Goal: Book appointment/travel/reservation

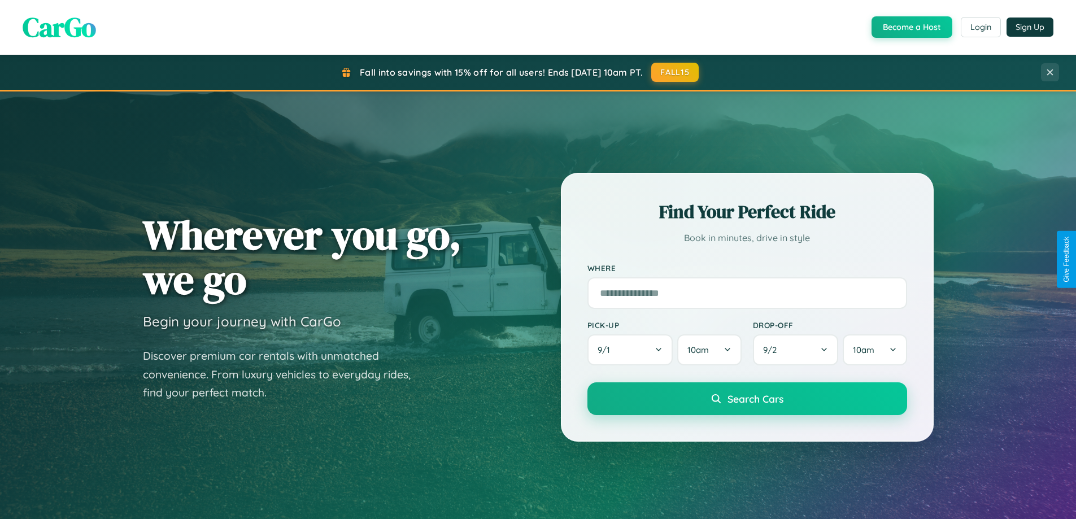
scroll to position [1814, 0]
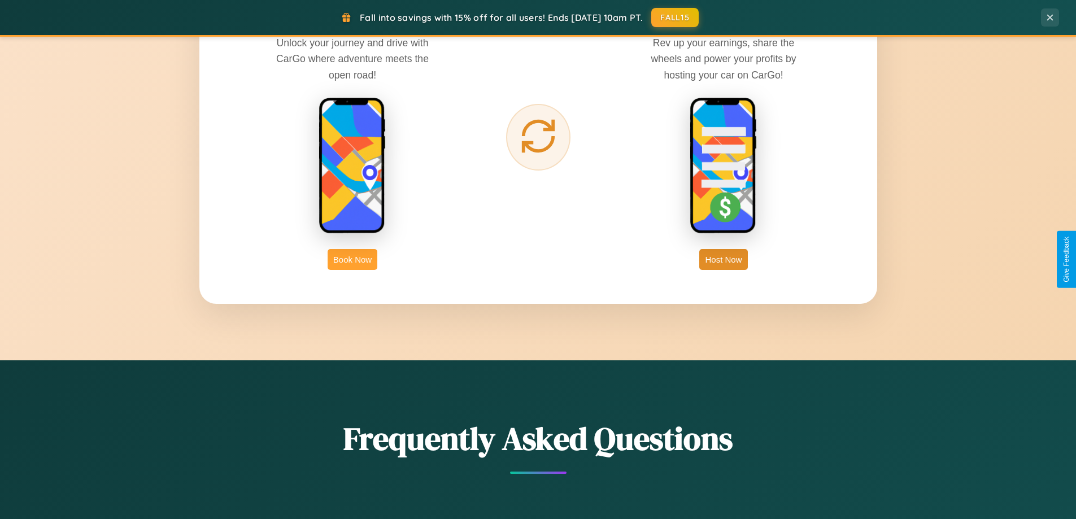
click at [352, 259] on button "Book Now" at bounding box center [353, 259] width 50 height 21
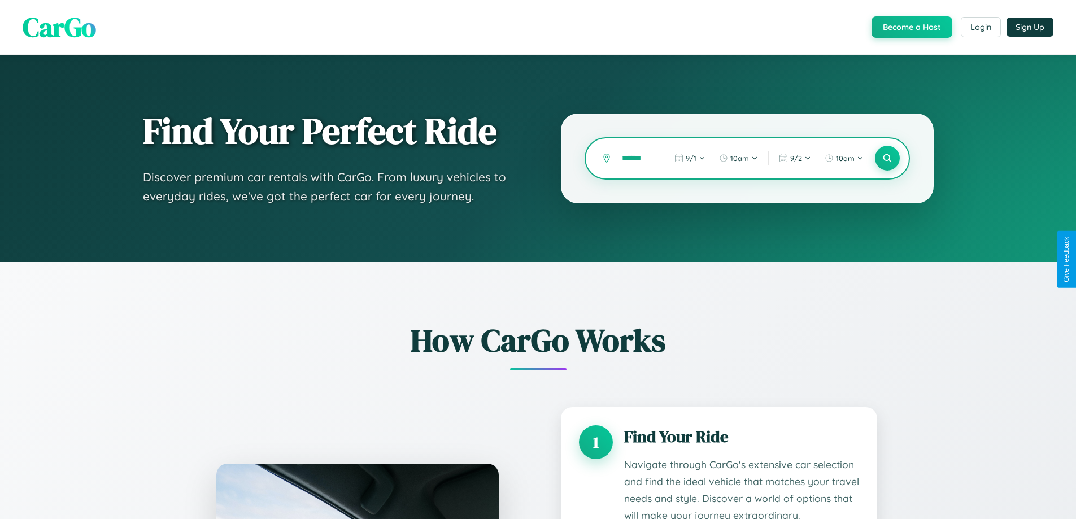
scroll to position [0, 2]
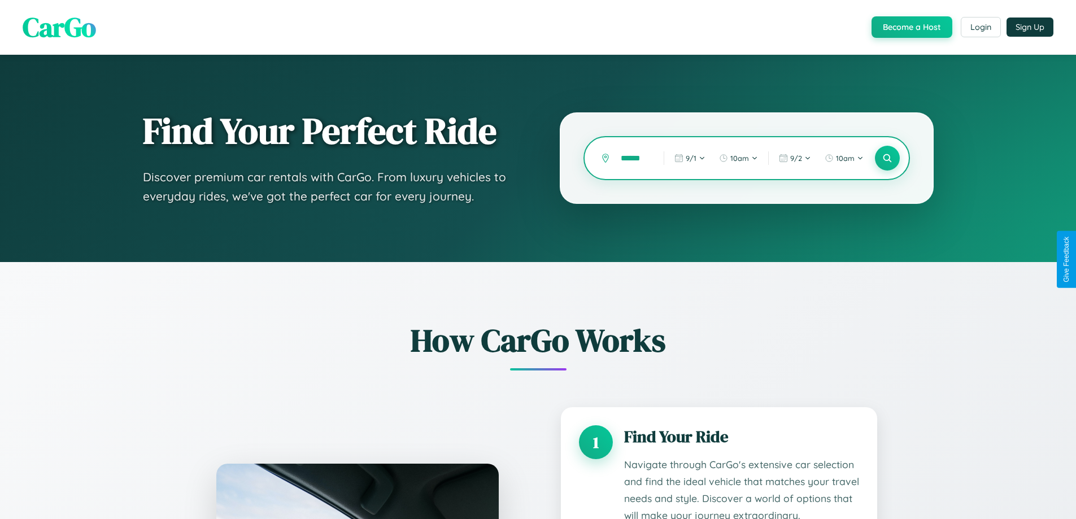
type input "******"
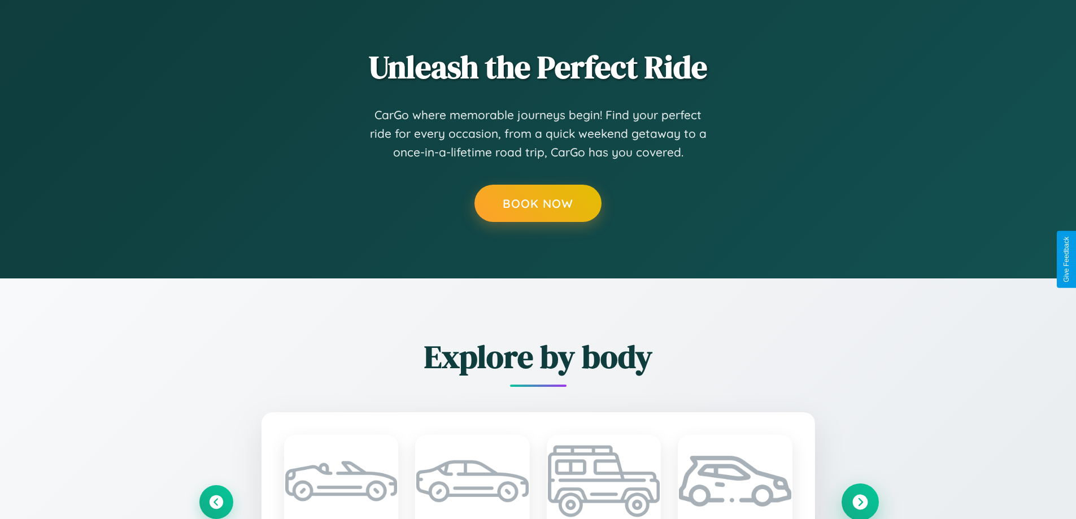
scroll to position [0, 0]
click at [859, 501] on icon at bounding box center [859, 501] width 15 height 15
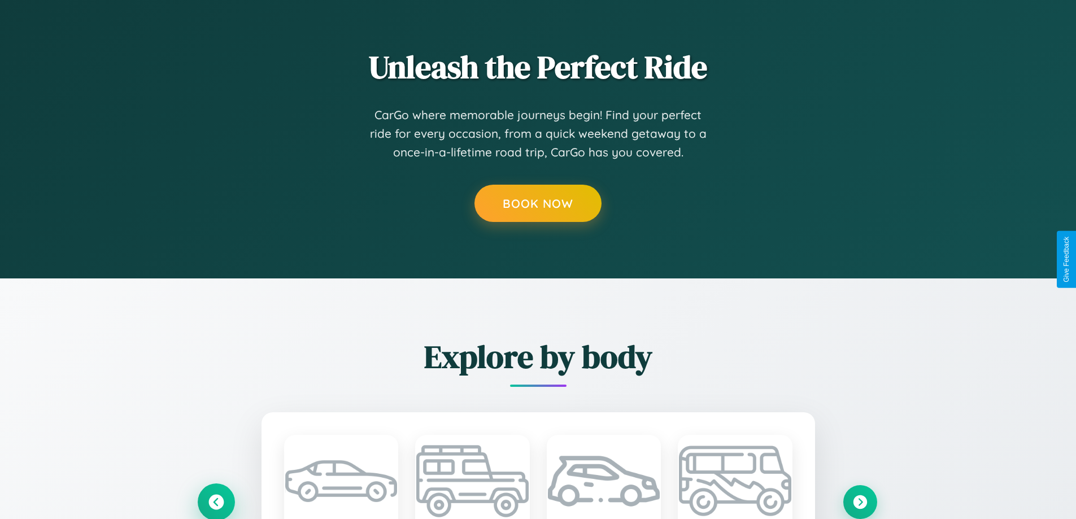
click at [216, 501] on icon at bounding box center [216, 501] width 19 height 19
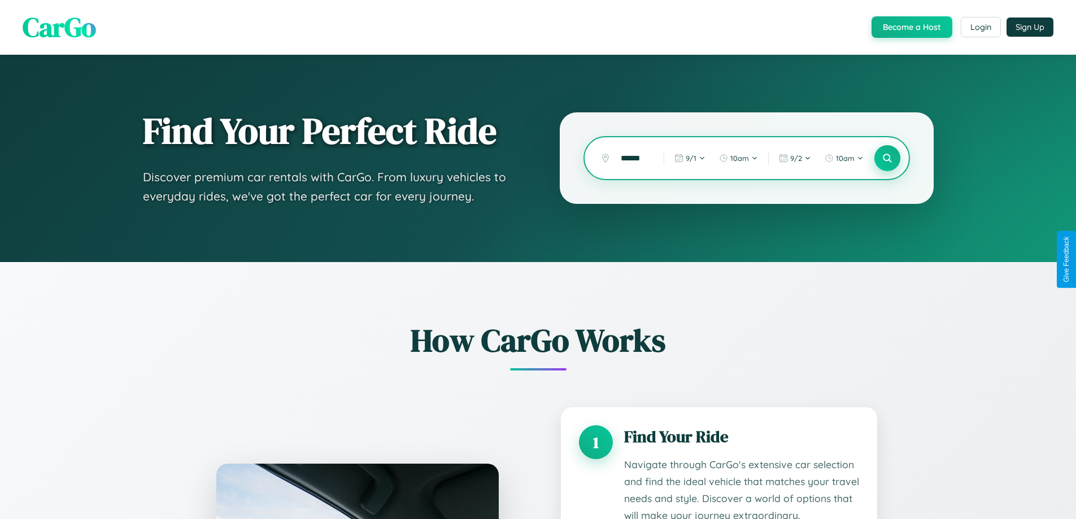
click at [887, 158] on icon at bounding box center [886, 158] width 11 height 11
